Goal: Information Seeking & Learning: Learn about a topic

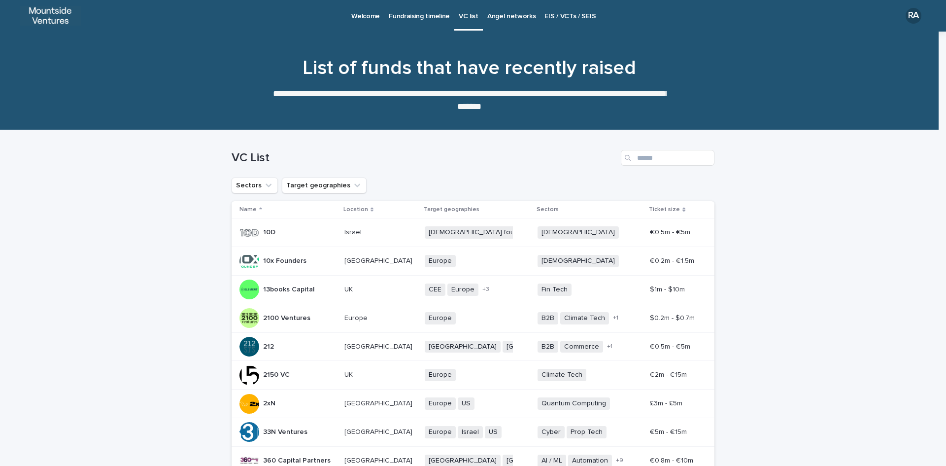
click at [511, 13] on p "Angel networks" at bounding box center [511, 10] width 49 height 21
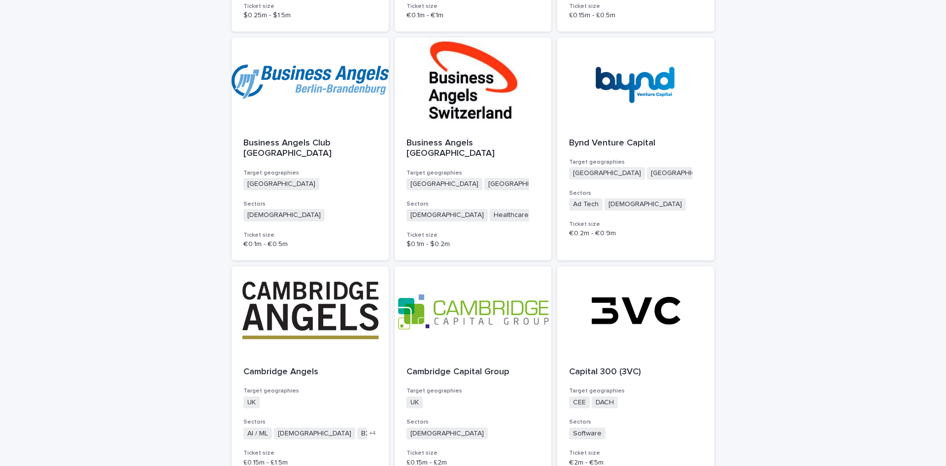
scroll to position [2432, 0]
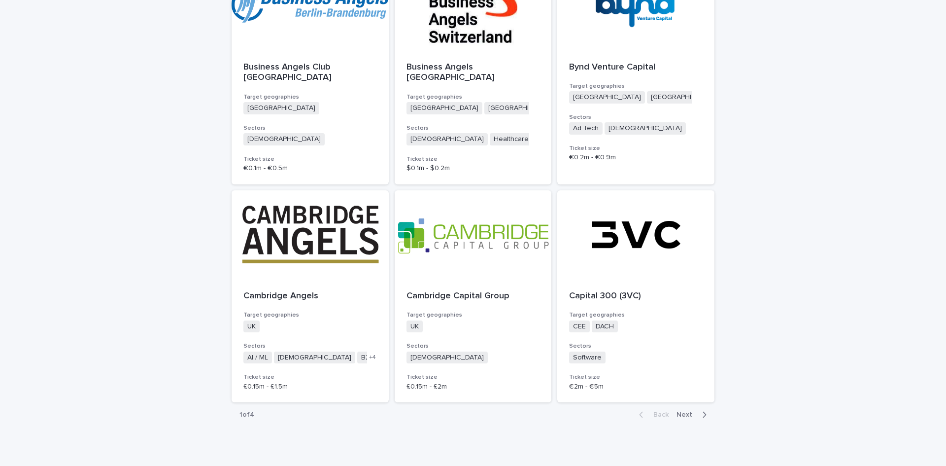
click at [681, 411] on span "Next" at bounding box center [688, 414] width 22 height 7
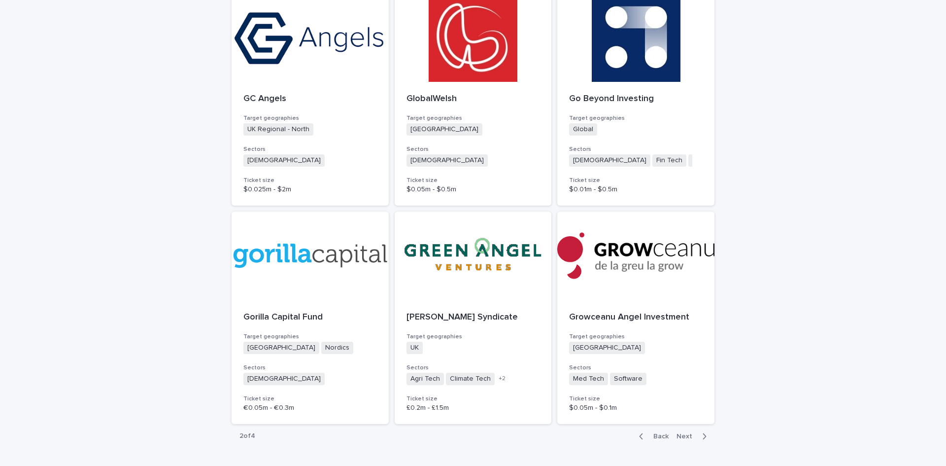
click at [683, 433] on span "Next" at bounding box center [688, 436] width 22 height 7
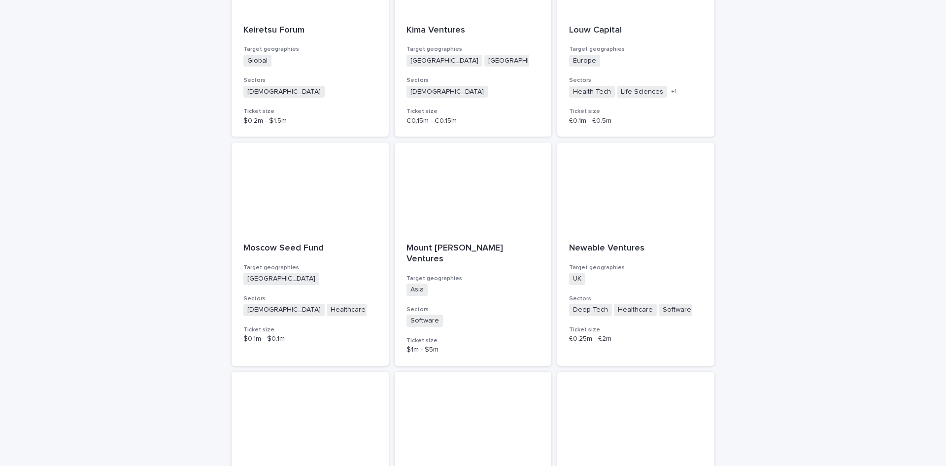
scroll to position [936, 0]
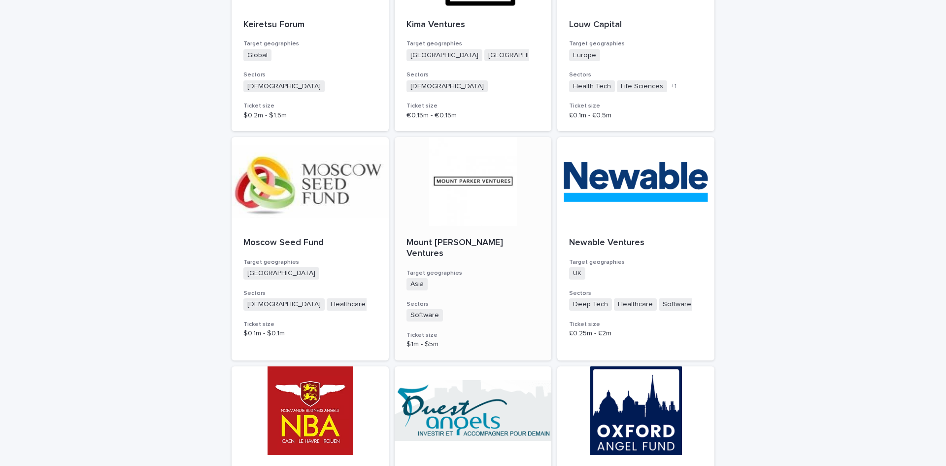
click at [437, 243] on p "Mount [PERSON_NAME] Ventures" at bounding box center [474, 248] width 134 height 21
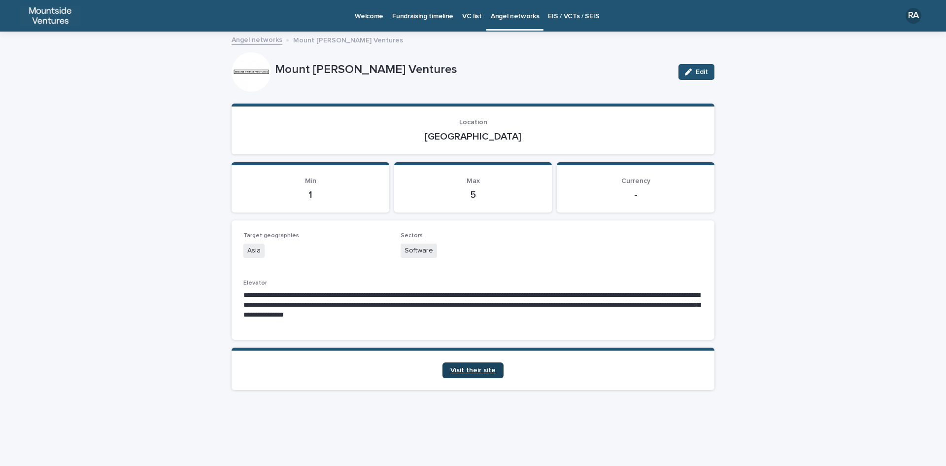
click at [476, 370] on span "Visit their site" at bounding box center [473, 370] width 45 height 7
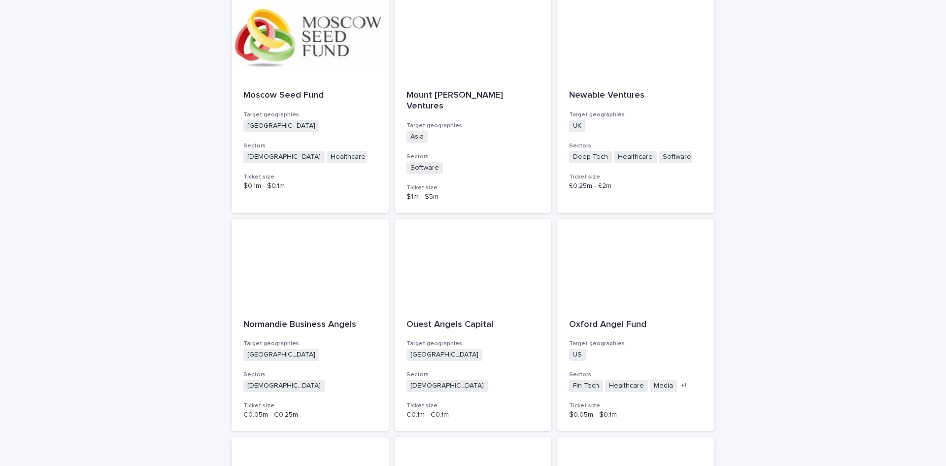
scroll to position [1084, 0]
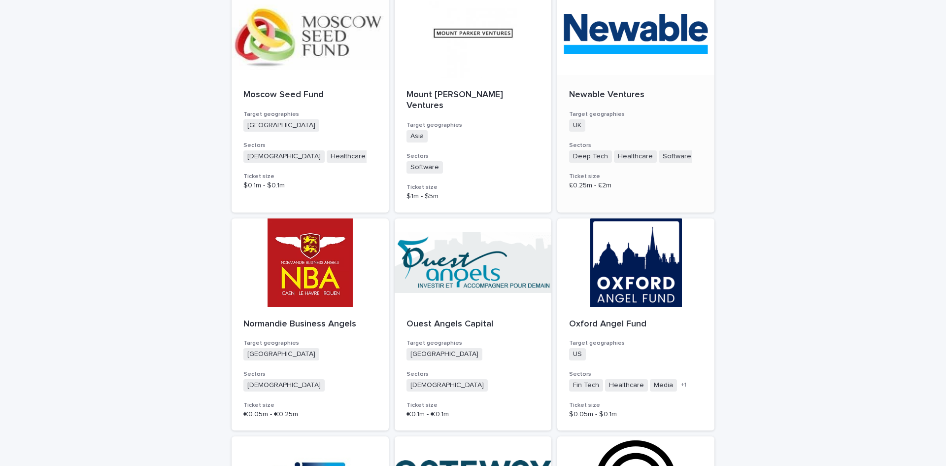
click at [609, 94] on p "Newable Ventures" at bounding box center [636, 95] width 134 height 11
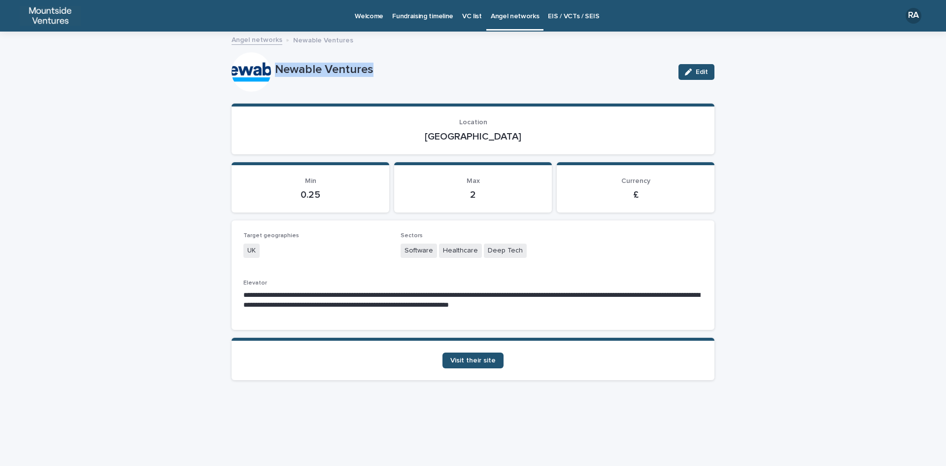
drag, startPoint x: 276, startPoint y: 67, endPoint x: 373, endPoint y: 66, distance: 97.1
click at [373, 66] on p "Newable Ventures" at bounding box center [473, 70] width 396 height 14
copy p "Newable Ventures"
drag, startPoint x: 456, startPoint y: 137, endPoint x: 501, endPoint y: 138, distance: 44.9
click at [501, 138] on p "[GEOGRAPHIC_DATA]" at bounding box center [472, 137] width 459 height 12
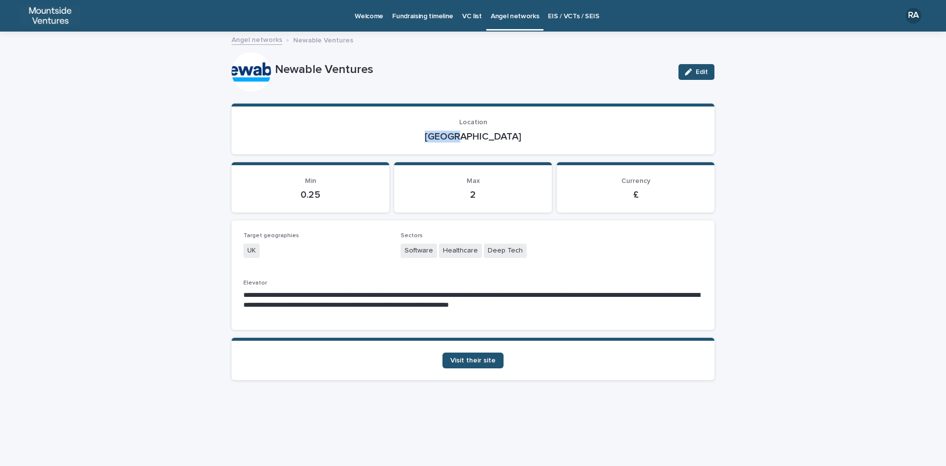
copy p "[GEOGRAPHIC_DATA]"
drag, startPoint x: 403, startPoint y: 249, endPoint x: 534, endPoint y: 257, distance: 131.3
click at [534, 257] on div "Software Healthcare Deep Tech" at bounding box center [473, 251] width 145 height 16
copy div "Software Healthcare Deep Tech"
click at [474, 363] on span "Visit their site" at bounding box center [473, 360] width 45 height 7
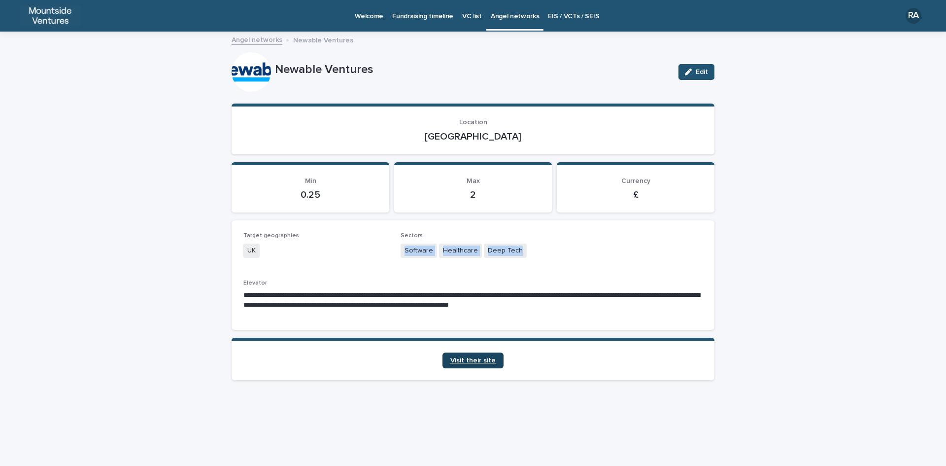
click at [480, 360] on span "Visit their site" at bounding box center [473, 360] width 45 height 7
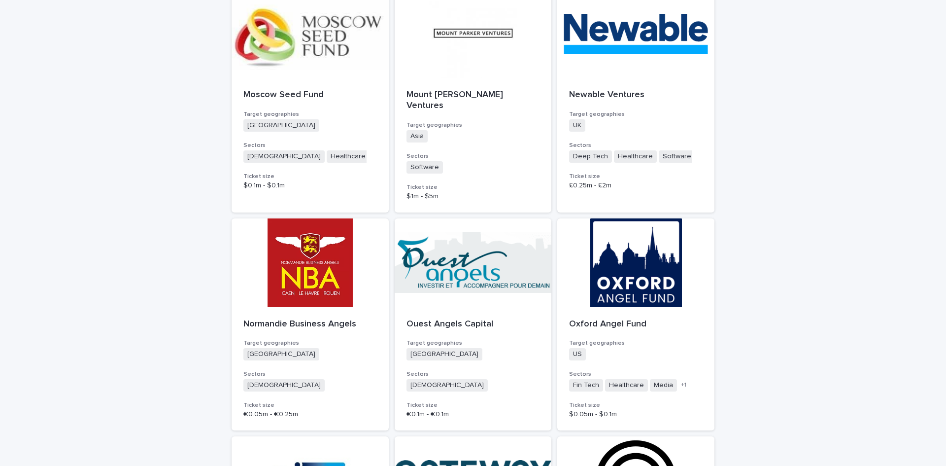
scroll to position [1282, 0]
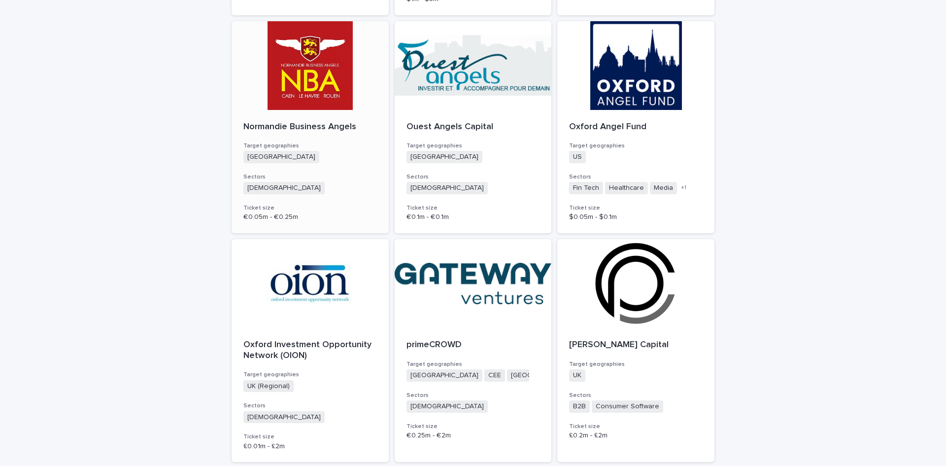
click at [275, 122] on p "Normandie Business Angels" at bounding box center [310, 127] width 134 height 11
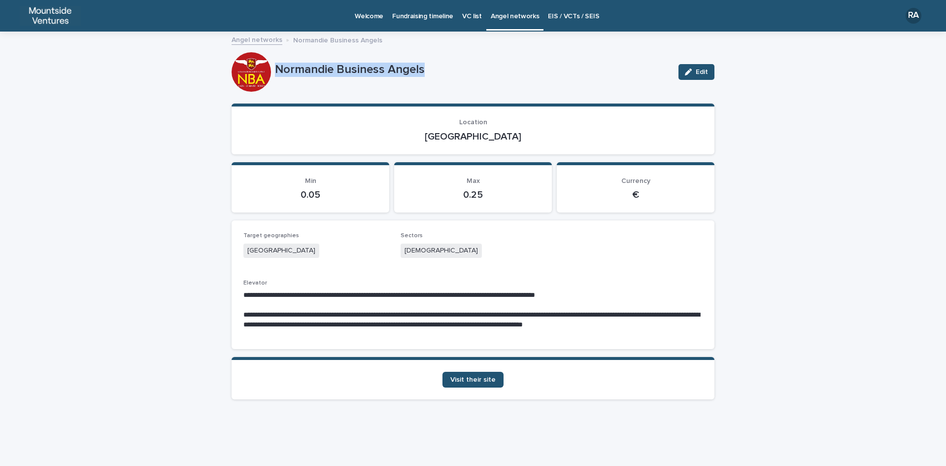
drag, startPoint x: 277, startPoint y: 66, endPoint x: 431, endPoint y: 61, distance: 154.9
click at [431, 61] on div "Normandie Business Angels" at bounding box center [473, 69] width 396 height 16
copy p "Normandie Business Angels"
drag, startPoint x: 455, startPoint y: 135, endPoint x: 500, endPoint y: 132, distance: 44.5
click at [500, 132] on p "[GEOGRAPHIC_DATA]" at bounding box center [472, 137] width 459 height 12
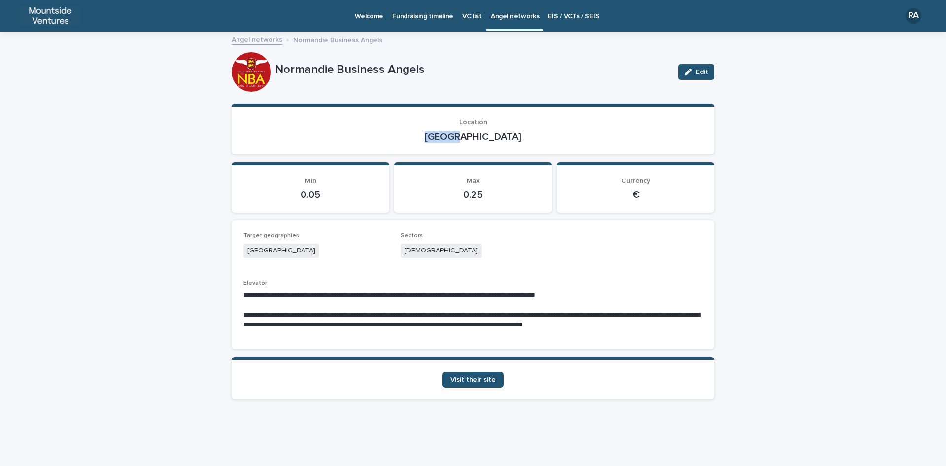
copy p "[GEOGRAPHIC_DATA]"
drag, startPoint x: 404, startPoint y: 249, endPoint x: 442, endPoint y: 248, distance: 37.5
click at [441, 249] on div "[DEMOGRAPHIC_DATA]" at bounding box center [473, 251] width 145 height 16
copy span "[DEMOGRAPHIC_DATA]"
drag, startPoint x: 402, startPoint y: 294, endPoint x: 568, endPoint y: 301, distance: 166.7
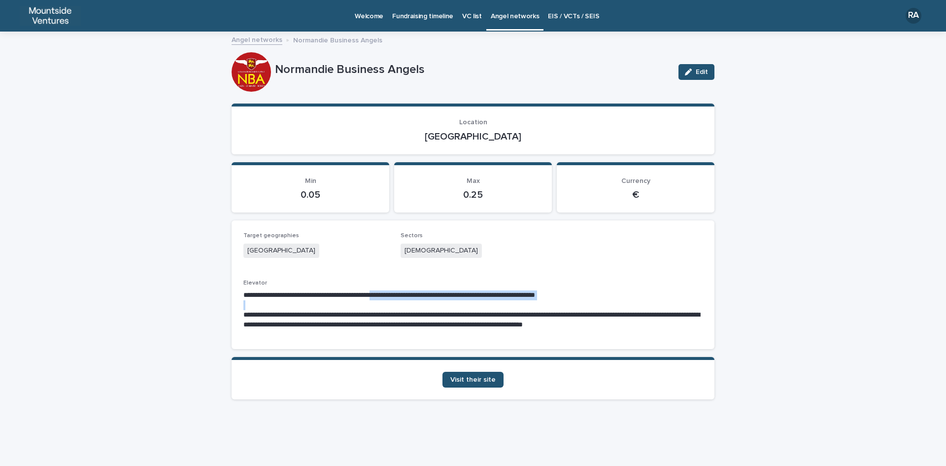
click at [568, 301] on div "**********" at bounding box center [472, 309] width 459 height 39
copy p "**********"
click at [473, 381] on span "Visit their site" at bounding box center [473, 379] width 45 height 7
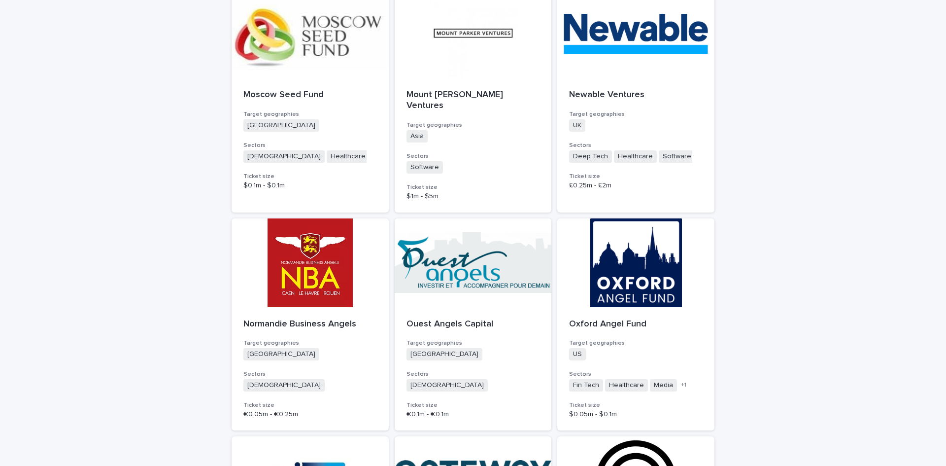
scroll to position [1183, 0]
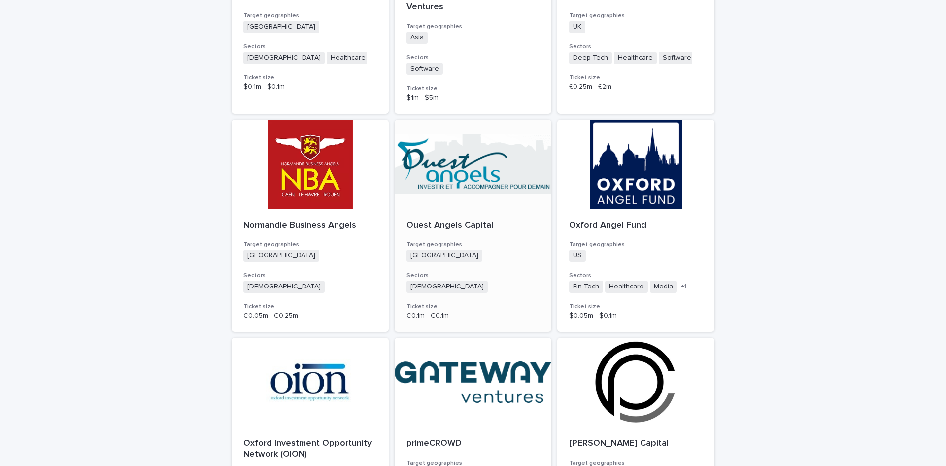
click at [444, 220] on p "Ouest Angels Capital" at bounding box center [474, 225] width 134 height 11
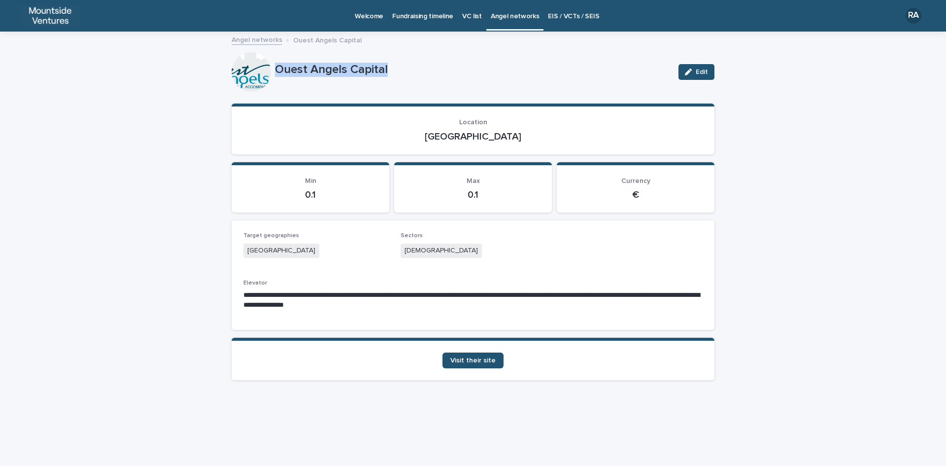
drag, startPoint x: 276, startPoint y: 67, endPoint x: 405, endPoint y: 66, distance: 129.1
click at [405, 66] on p "Ouest Angels Capital" at bounding box center [473, 70] width 396 height 14
copy p "Ouest Angels Capital"
drag, startPoint x: 458, startPoint y: 135, endPoint x: 497, endPoint y: 136, distance: 39.0
click at [497, 136] on p "[GEOGRAPHIC_DATA]" at bounding box center [472, 137] width 459 height 12
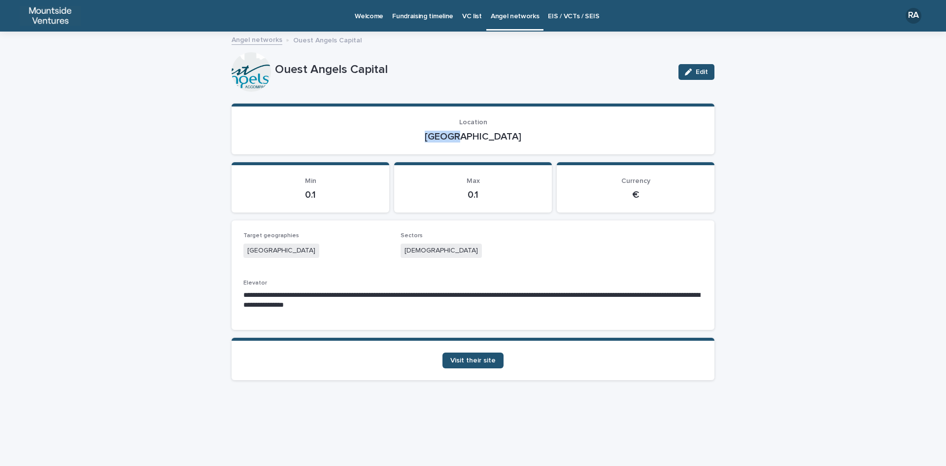
copy p "[GEOGRAPHIC_DATA]"
drag, startPoint x: 402, startPoint y: 250, endPoint x: 441, endPoint y: 250, distance: 39.4
click at [441, 250] on div "[DEMOGRAPHIC_DATA]" at bounding box center [473, 251] width 145 height 16
copy span "[DEMOGRAPHIC_DATA]"
click at [478, 363] on span "Visit their site" at bounding box center [473, 360] width 45 height 7
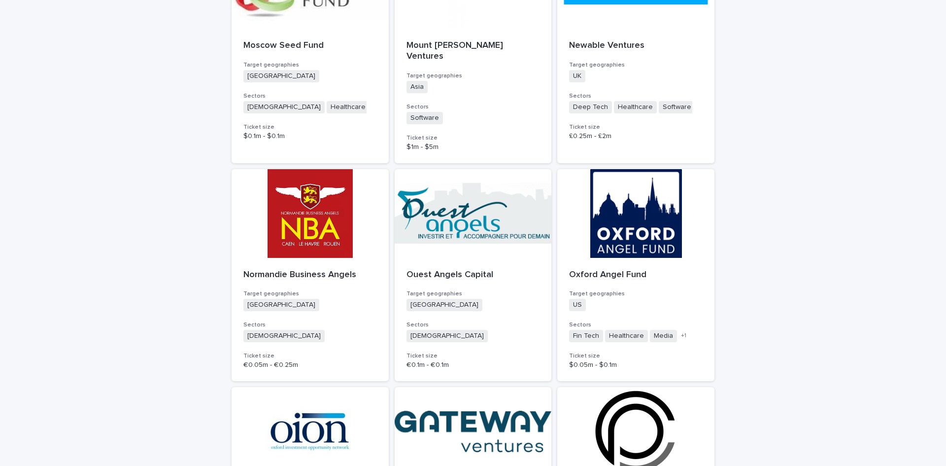
scroll to position [1183, 0]
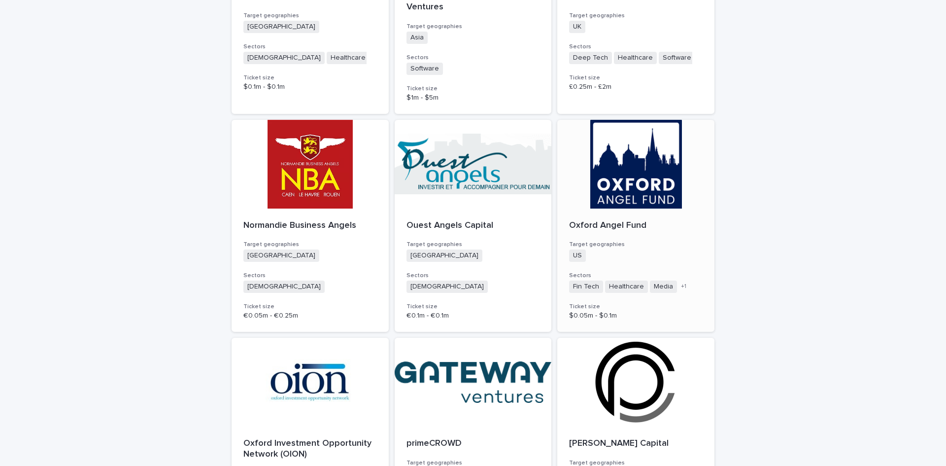
click at [572, 220] on p "Oxford Angel Fund" at bounding box center [636, 225] width 134 height 11
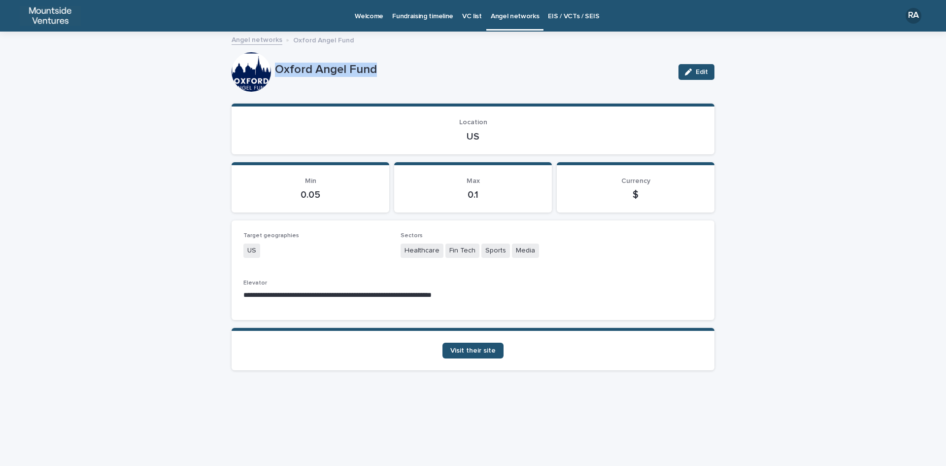
drag, startPoint x: 276, startPoint y: 67, endPoint x: 408, endPoint y: 63, distance: 132.2
click at [408, 63] on p "Oxford Angel Fund" at bounding box center [473, 70] width 396 height 14
drag, startPoint x: 466, startPoint y: 135, endPoint x: 496, endPoint y: 131, distance: 29.8
click at [496, 131] on p "US" at bounding box center [472, 137] width 459 height 12
drag, startPoint x: 404, startPoint y: 248, endPoint x: 538, endPoint y: 249, distance: 134.1
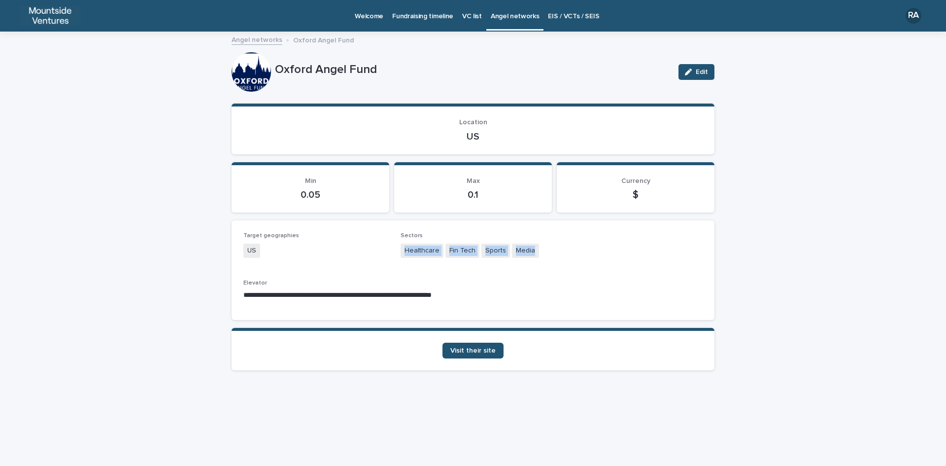
click at [538, 249] on div "Healthcare Fin Tech Sports Media" at bounding box center [473, 251] width 145 height 16
click at [471, 349] on span "Visit their site" at bounding box center [473, 350] width 45 height 7
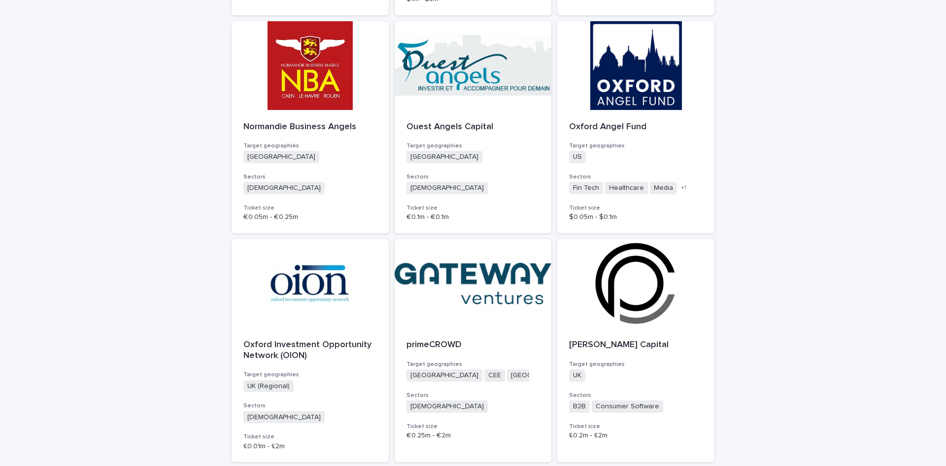
scroll to position [1331, 0]
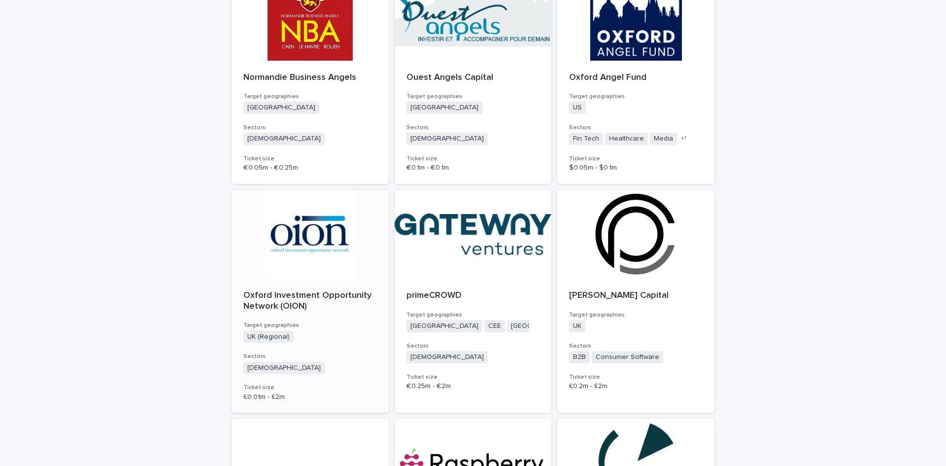
click at [298, 290] on p "Oxford Investment Opportunity Network (OION)" at bounding box center [310, 300] width 134 height 21
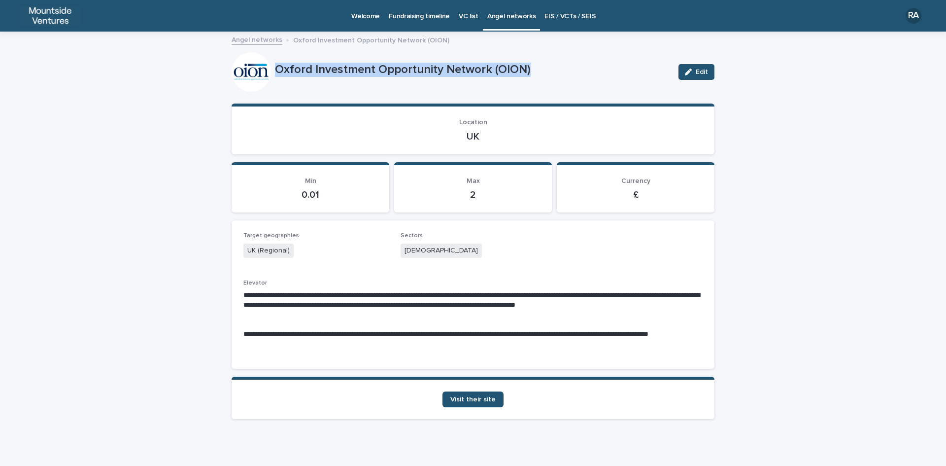
drag, startPoint x: 272, startPoint y: 67, endPoint x: 532, endPoint y: 66, distance: 259.8
click at [532, 66] on p "Oxford Investment Opportunity Network (OION)" at bounding box center [473, 70] width 396 height 14
drag, startPoint x: 460, startPoint y: 134, endPoint x: 494, endPoint y: 134, distance: 33.5
click at [494, 134] on p "UK" at bounding box center [472, 137] width 459 height 12
drag, startPoint x: 401, startPoint y: 248, endPoint x: 436, endPoint y: 248, distance: 35.0
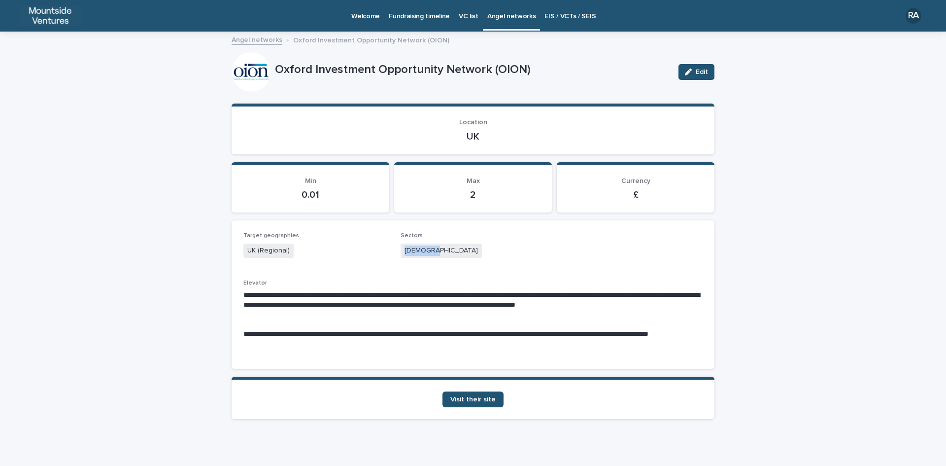
click at [436, 248] on div "[DEMOGRAPHIC_DATA]" at bounding box center [473, 251] width 145 height 16
click at [475, 400] on span "Visit their site" at bounding box center [473, 399] width 45 height 7
click at [469, 402] on span "Visit their site" at bounding box center [473, 399] width 45 height 7
